Goal: Task Accomplishment & Management: Use online tool/utility

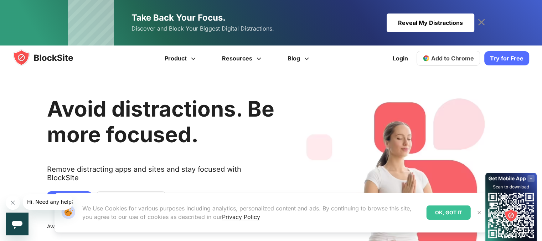
click at [260, 156] on div "Avoid distractions. Be more focused. Remove distracting apps and sites and stay…" at bounding box center [160, 186] width 227 height 209
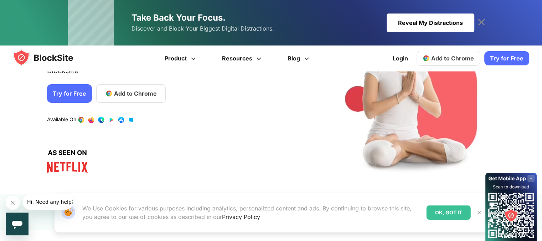
scroll to position [171, 0]
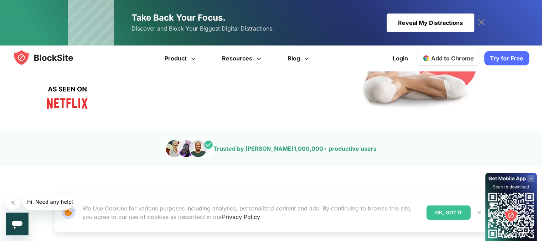
click at [407, 25] on div "Reveal My Distractions" at bounding box center [430, 23] width 88 height 19
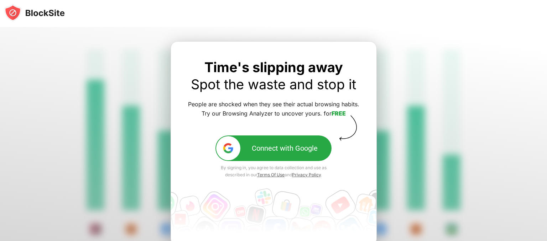
click at [376, 39] on div at bounding box center [273, 158] width 547 height 263
drag, startPoint x: 376, startPoint y: 39, endPoint x: 409, endPoint y: 36, distance: 32.2
click at [409, 36] on div at bounding box center [273, 158] width 547 height 263
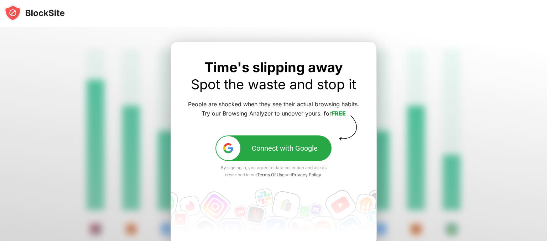
click at [409, 36] on div at bounding box center [273, 158] width 547 height 263
